Goal: Task Accomplishment & Management: Use online tool/utility

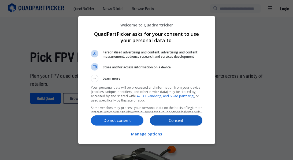
click at [183, 120] on p "Consent" at bounding box center [176, 120] width 52 height 5
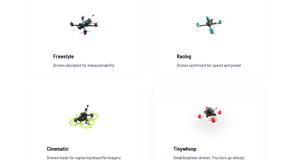
scroll to position [532, 0]
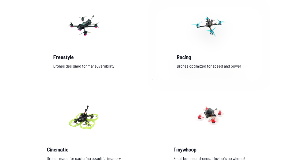
click at [184, 59] on h2 "Racing" at bounding box center [209, 56] width 64 height 7
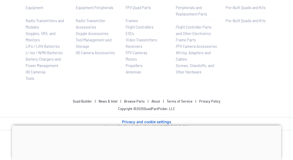
scroll to position [526, 0]
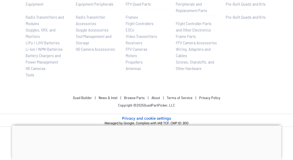
click at [54, 41] on span "LiPo / LiHV Batteries" at bounding box center [43, 42] width 34 height 5
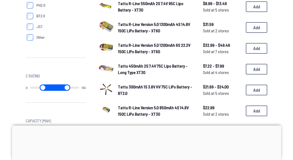
scroll to position [190, 0]
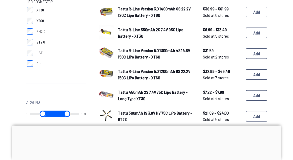
click at [133, 70] on span "Tattu R-Line Version 5.0 1200mAh 6S 22.2V 150C LiPo Battery - XT60" at bounding box center [154, 75] width 72 height 12
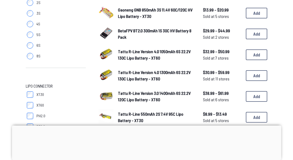
scroll to position [99, 0]
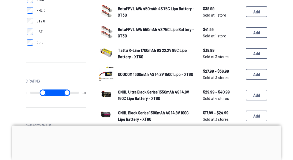
scroll to position [249, 0]
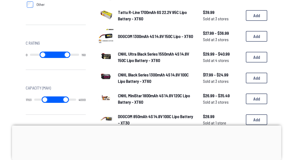
click at [50, 100] on input "range" at bounding box center [44, 100] width 21 height 6
drag, startPoint x: 50, startPoint y: 100, endPoint x: 53, endPoint y: 101, distance: 3.0
type input "****"
click at [53, 101] on input "range" at bounding box center [45, 100] width 21 height 6
type input "****"
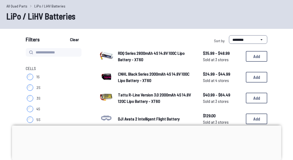
scroll to position [1, 0]
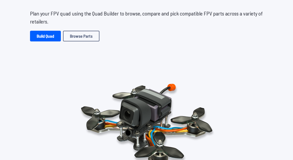
scroll to position [67, 0]
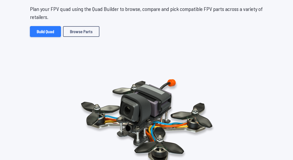
click at [52, 31] on link "Build Quad" at bounding box center [45, 31] width 31 height 11
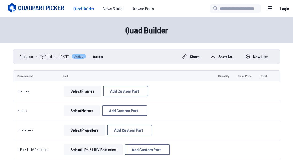
click at [89, 92] on button "Select Frames" at bounding box center [82, 91] width 37 height 11
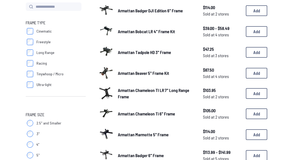
scroll to position [61, 0]
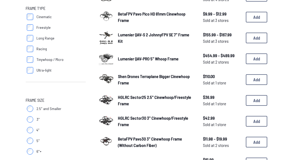
scroll to position [81, 0]
click at [249, 97] on button "Add" at bounding box center [255, 100] width 21 height 11
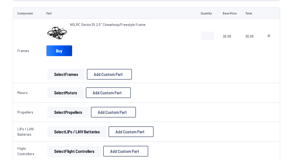
scroll to position [67, 0]
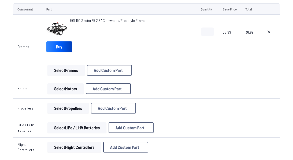
click at [74, 88] on button "Select Motors" at bounding box center [65, 88] width 36 height 11
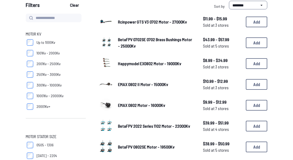
scroll to position [51, 0]
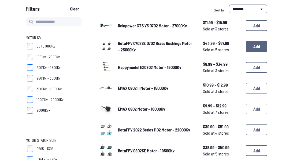
click at [253, 45] on button "Add" at bounding box center [255, 46] width 21 height 11
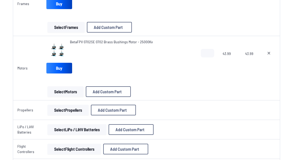
scroll to position [110, 0]
click at [71, 111] on button "Select Propellers" at bounding box center [67, 110] width 41 height 11
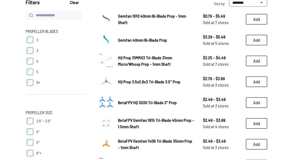
scroll to position [57, 0]
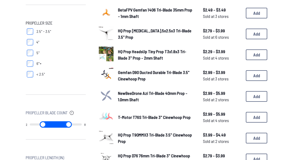
scroll to position [146, 0]
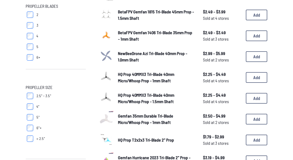
scroll to position [83, 0]
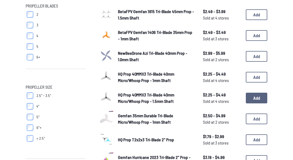
click at [255, 94] on button "Add" at bounding box center [255, 98] width 21 height 11
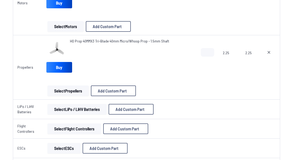
scroll to position [179, 0]
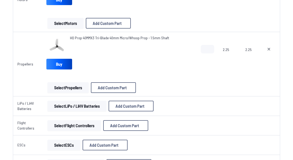
click at [92, 106] on button "Select LiPo / LiHV Batteries" at bounding box center [76, 106] width 59 height 11
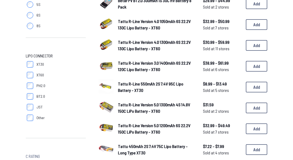
scroll to position [4, 0]
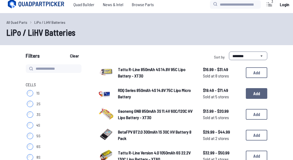
click at [256, 93] on button "Add" at bounding box center [255, 93] width 21 height 11
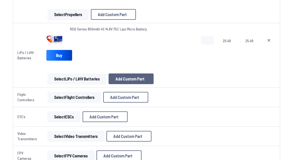
scroll to position [252, 0]
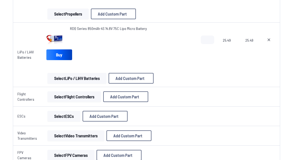
click at [83, 100] on button "Select Flight Controllers" at bounding box center [74, 97] width 54 height 11
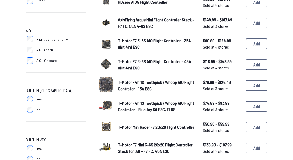
scroll to position [223, 0]
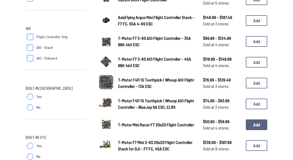
click at [251, 120] on button "Add" at bounding box center [255, 125] width 21 height 11
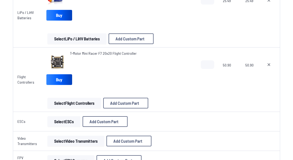
scroll to position [347, 0]
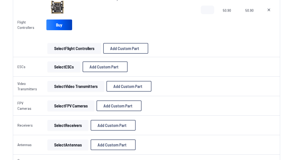
click at [64, 67] on button "Select ESCs" at bounding box center [63, 67] width 33 height 11
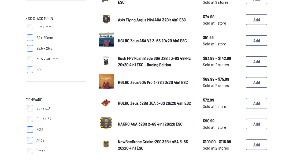
scroll to position [122, 0]
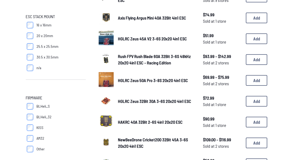
click at [136, 137] on span "NewBeeDrone Cricket200 32Bit 45A 3-6S 20x20 4in1 ESC" at bounding box center [153, 143] width 70 height 12
click at [254, 138] on button "Add" at bounding box center [255, 143] width 21 height 11
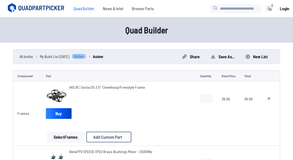
click at [254, 131] on td "36.99" at bounding box center [249, 114] width 18 height 64
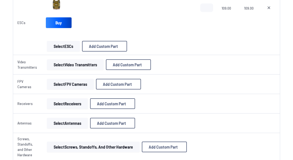
scroll to position [413, 0]
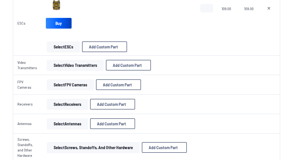
click at [86, 64] on button "Select Video Transmitters" at bounding box center [75, 65] width 57 height 11
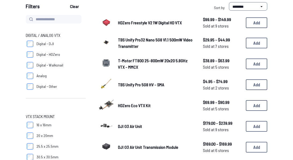
scroll to position [53, 0]
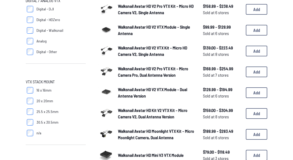
scroll to position [143, 0]
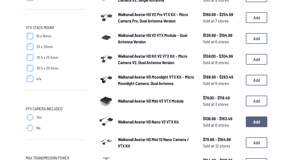
click at [256, 117] on button "Add" at bounding box center [255, 122] width 21 height 11
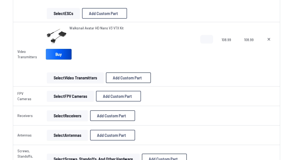
scroll to position [447, 0]
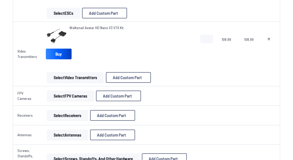
click at [81, 99] on button "Select FPV Cameras" at bounding box center [70, 96] width 47 height 11
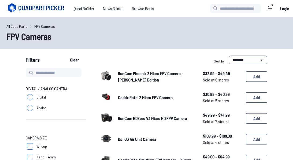
scroll to position [1, 0]
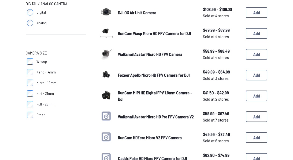
scroll to position [85, 0]
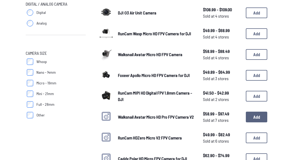
click at [254, 117] on button "Add" at bounding box center [255, 117] width 21 height 11
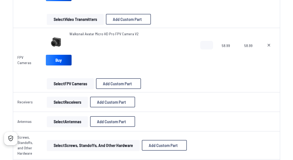
scroll to position [505, 0]
click at [72, 101] on button "Select Receivers" at bounding box center [67, 102] width 41 height 11
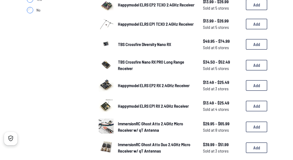
scroll to position [230, 0]
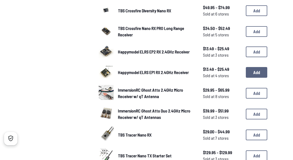
click at [253, 67] on button "Add" at bounding box center [255, 72] width 21 height 11
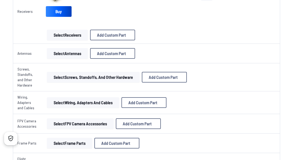
scroll to position [608, 0]
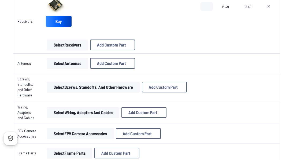
click at [72, 65] on button "Select Antennas" at bounding box center [67, 63] width 41 height 11
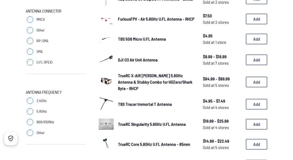
scroll to position [78, 0]
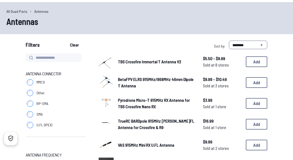
scroll to position [17, 0]
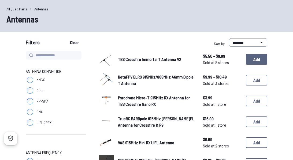
click at [256, 61] on button "Add" at bounding box center [255, 59] width 21 height 11
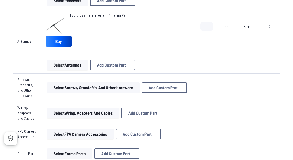
scroll to position [653, 0]
click at [94, 85] on button "Select Screws, Standoffs, and Other Hardware" at bounding box center [93, 87] width 93 height 11
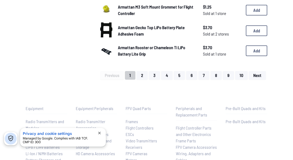
scroll to position [415, 0]
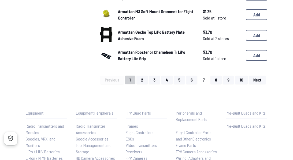
click at [205, 82] on button "7" at bounding box center [203, 80] width 11 height 9
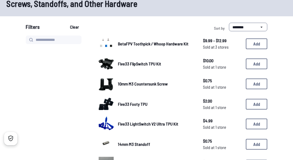
scroll to position [32, 0]
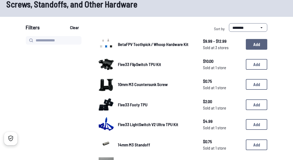
click at [253, 45] on button "Add" at bounding box center [255, 44] width 21 height 11
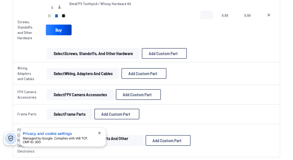
scroll to position [728, 0]
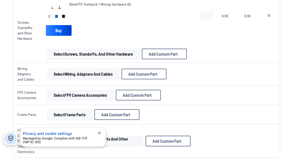
click at [70, 73] on button "Select Wiring, Adapters and Cables" at bounding box center [83, 74] width 72 height 11
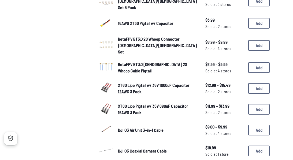
scroll to position [360, 0]
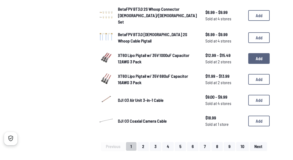
click at [250, 53] on button "Add" at bounding box center [258, 58] width 21 height 11
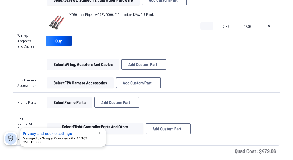
scroll to position [781, 0]
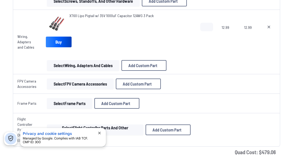
click at [63, 83] on button "Select FPV Camera Accessories" at bounding box center [80, 84] width 67 height 11
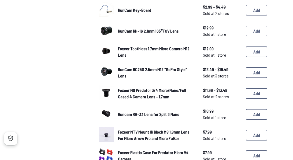
scroll to position [151, 0]
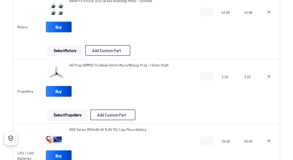
scroll to position [781, 0]
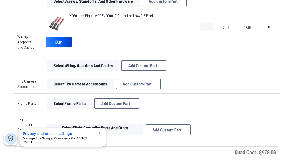
click at [73, 102] on button "Select Frame Parts" at bounding box center [69, 103] width 45 height 11
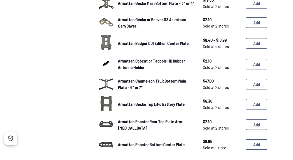
scroll to position [320, 0]
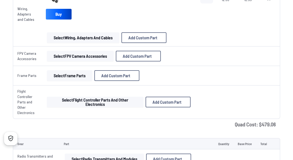
scroll to position [815, 0]
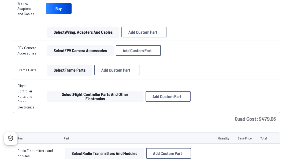
click at [82, 98] on button "Select Flight Controller Parts and Other Electronics" at bounding box center [95, 96] width 96 height 11
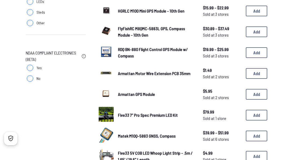
scroll to position [149, 0]
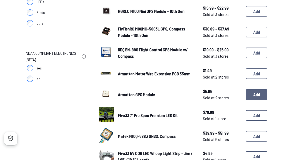
click at [253, 89] on button "Add" at bounding box center [255, 94] width 21 height 11
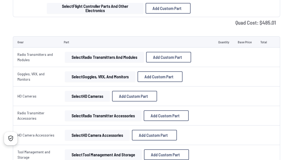
scroll to position [942, 0]
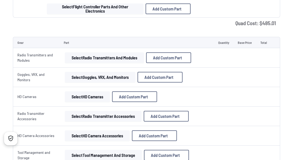
click at [90, 59] on button "Select Radio Transmitters and Modules" at bounding box center [104, 57] width 79 height 11
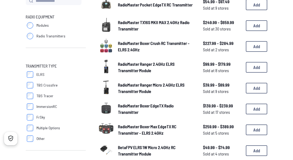
scroll to position [79, 0]
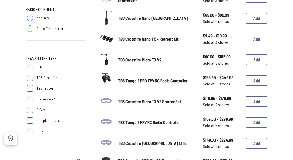
scroll to position [79, 0]
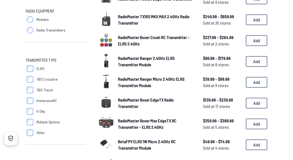
scroll to position [77, 0]
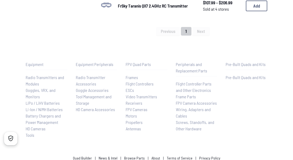
scroll to position [467, 0]
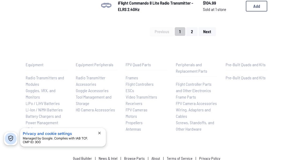
scroll to position [77, 0]
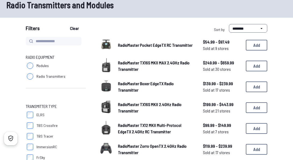
scroll to position [35, 0]
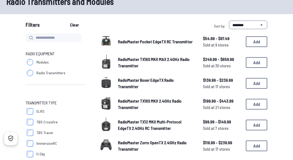
click at [145, 128] on span "RadioMaster TX12 MKII Multi-Protocol EdgeTX 2.4GHz RC Transmitter" at bounding box center [149, 125] width 63 height 12
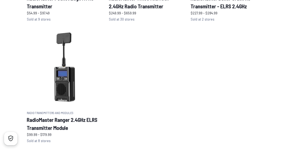
scroll to position [502, 0]
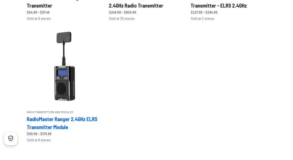
click at [70, 92] on img at bounding box center [64, 66] width 75 height 77
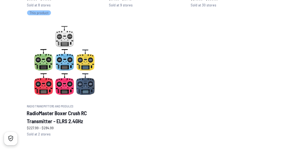
scroll to position [534, 0]
